Goal: Navigation & Orientation: Understand site structure

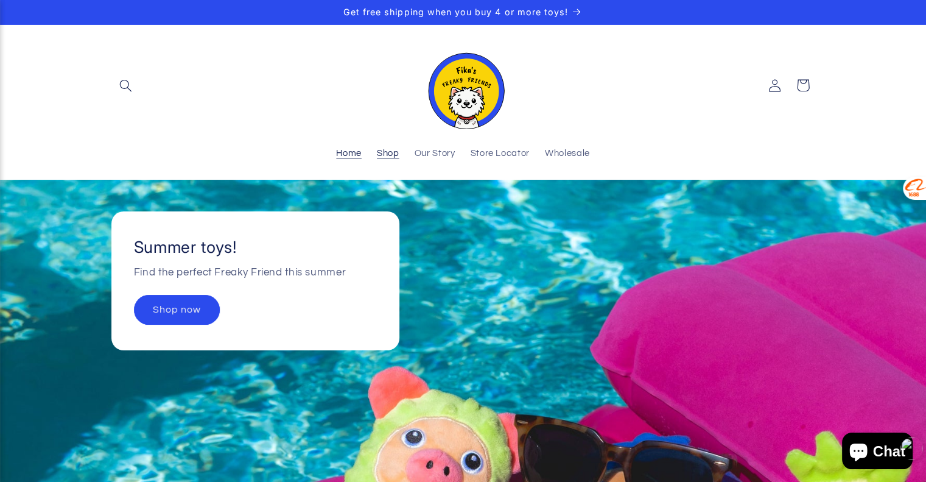
click at [381, 150] on span "Shop" at bounding box center [388, 154] width 23 height 12
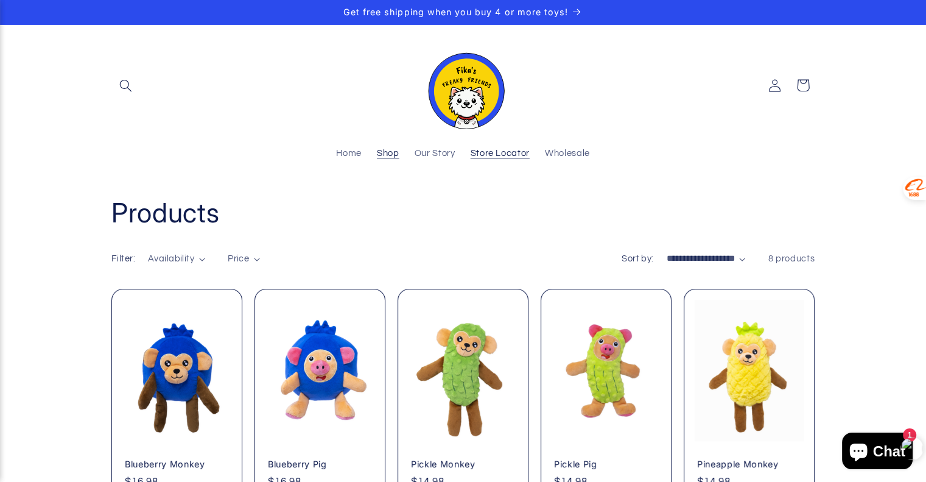
click at [514, 154] on span "Store Locator" at bounding box center [500, 154] width 59 height 12
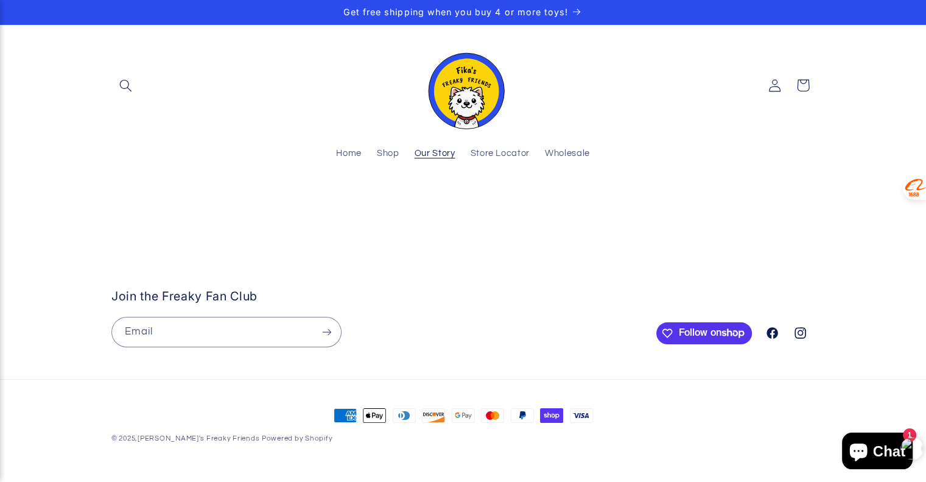
click at [448, 146] on link "Our Story" at bounding box center [435, 154] width 56 height 27
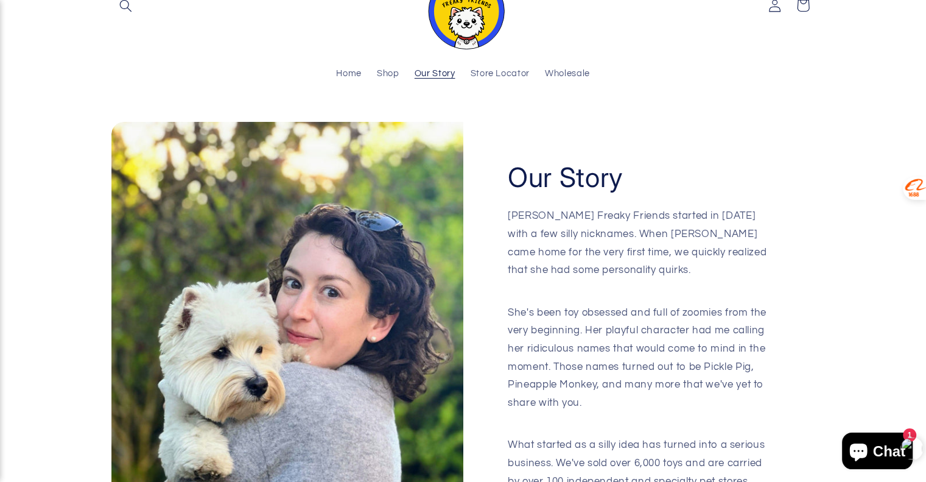
scroll to position [82, 0]
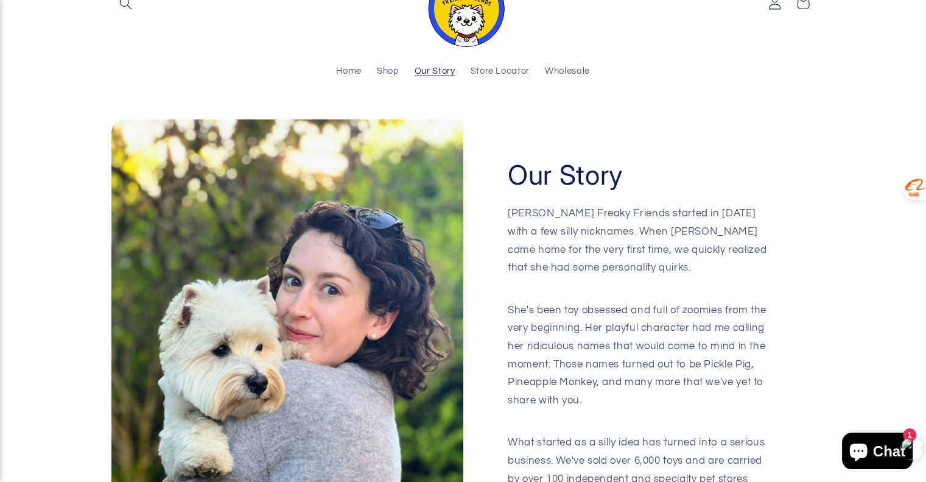
click at [805, 111] on div "Our Story Fika's Freaky Friends started in 2024 with a few silly nicknames. Whe…" at bounding box center [463, 327] width 926 height 461
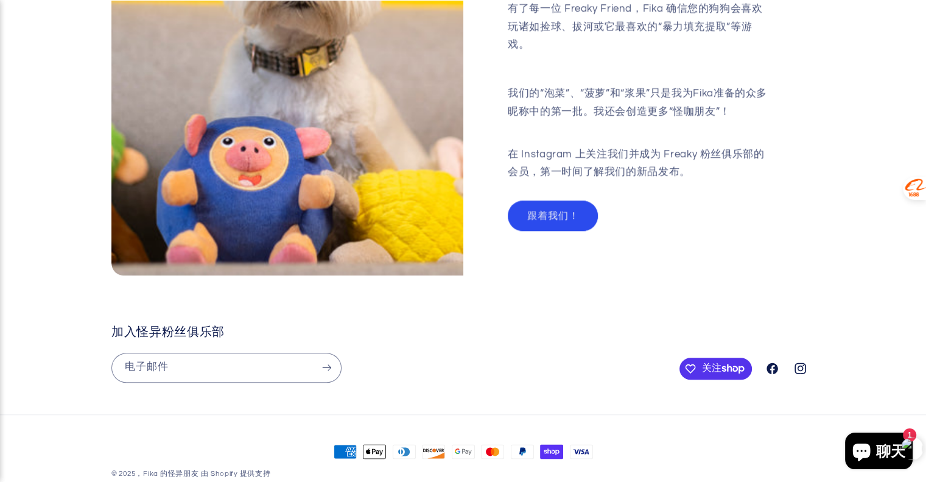
scroll to position [1327, 0]
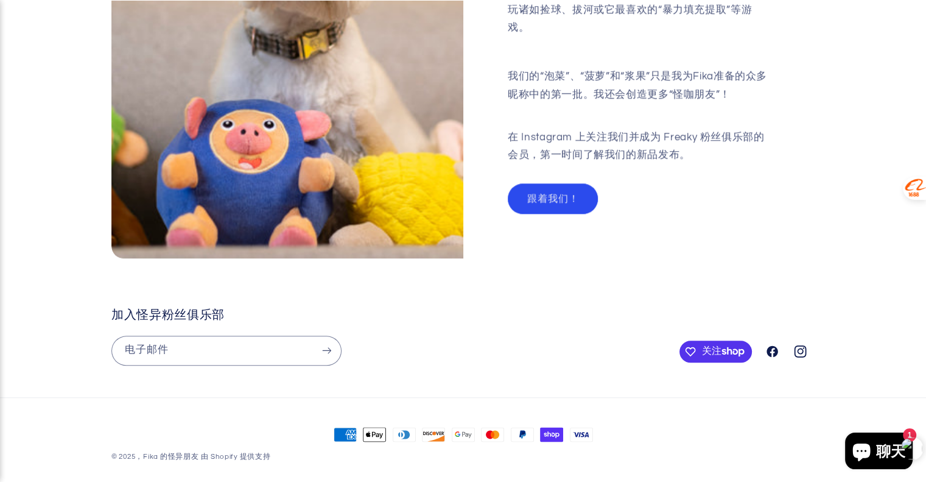
click at [800, 345] on icon at bounding box center [801, 351] width 12 height 12
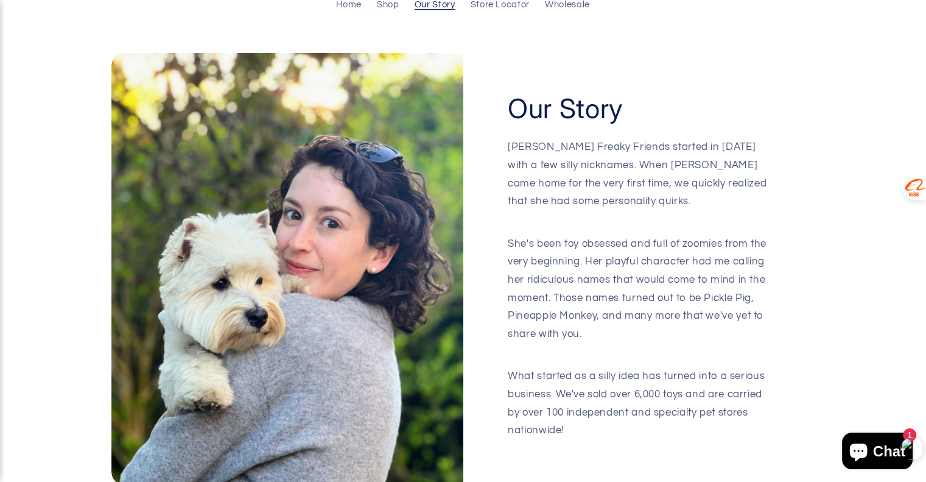
scroll to position [0, 0]
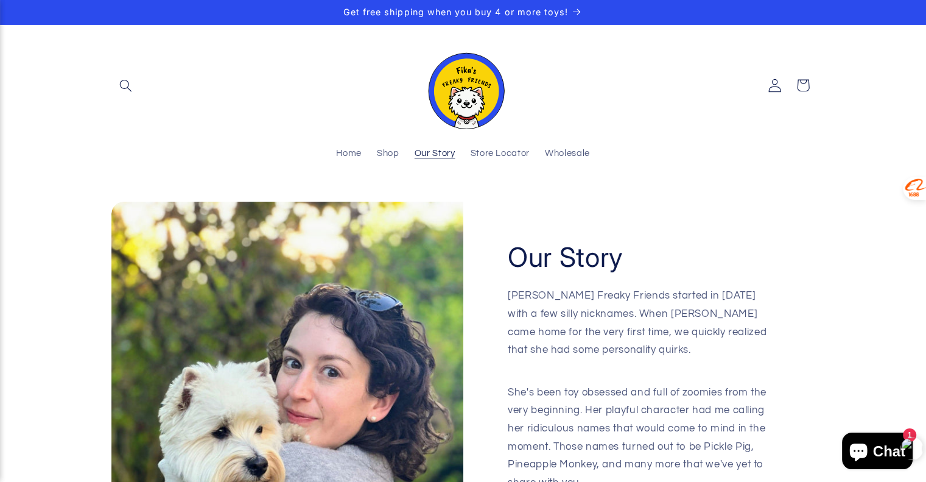
click at [777, 88] on icon at bounding box center [775, 85] width 13 height 13
click at [346, 160] on link "Home" at bounding box center [349, 154] width 41 height 27
